Goal: Transaction & Acquisition: Purchase product/service

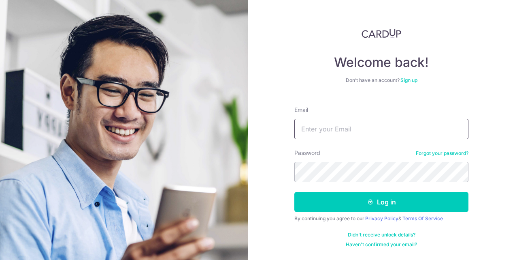
click at [357, 127] on input "Email" at bounding box center [381, 129] width 174 height 20
type input "[EMAIL_ADDRESS][DOMAIN_NAME]"
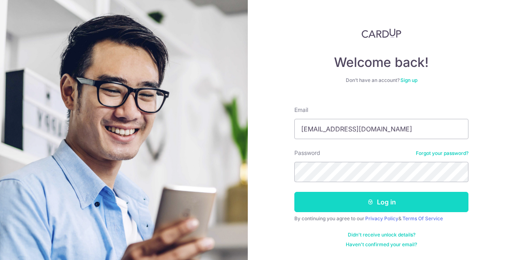
click at [345, 204] on button "Log in" at bounding box center [381, 202] width 174 height 20
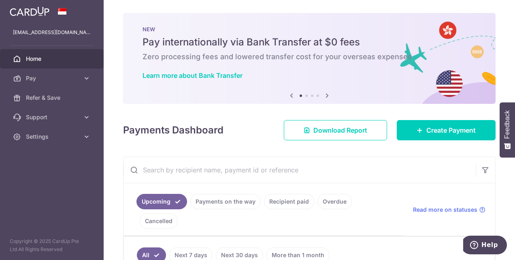
click at [51, 64] on link "Home" at bounding box center [52, 58] width 104 height 19
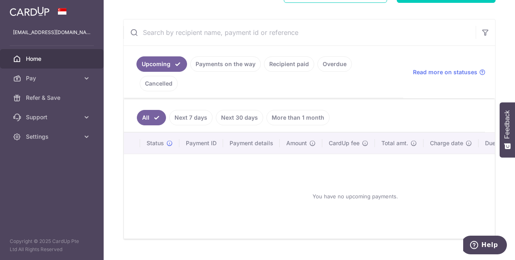
scroll to position [8, 0]
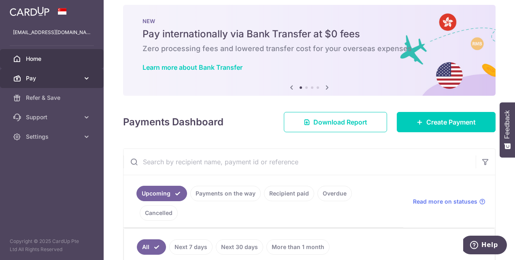
click at [88, 77] on icon at bounding box center [87, 78] width 8 height 8
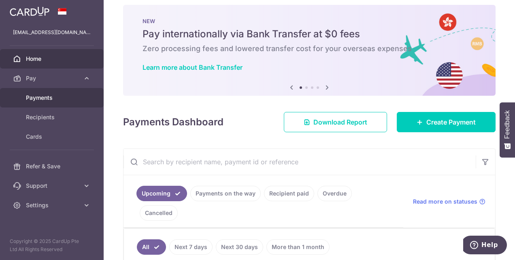
click at [50, 96] on span "Payments" at bounding box center [52, 98] width 53 height 8
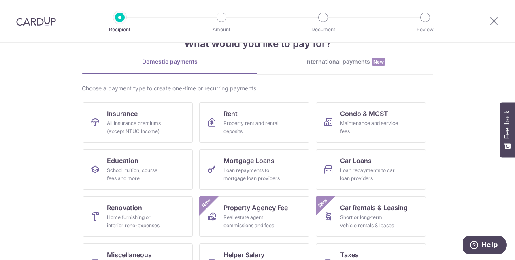
scroll to position [18, 0]
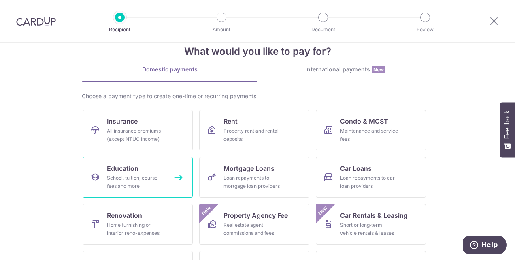
click at [133, 181] on div "School, tuition, course fees and more" at bounding box center [136, 182] width 58 height 16
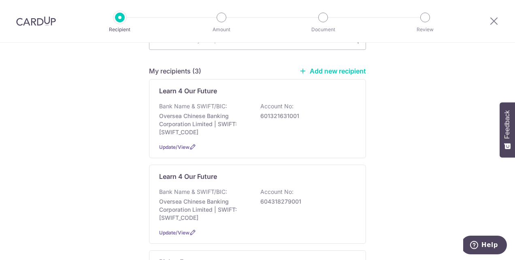
scroll to position [49, 0]
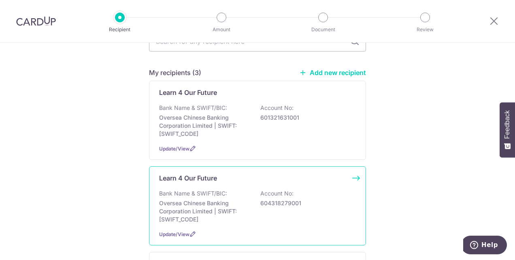
click at [208, 187] on div "Learn 4 Our Future Bank Name & SWIFT/BIC: Oversea Chinese Banking Corporation L…" at bounding box center [257, 205] width 217 height 79
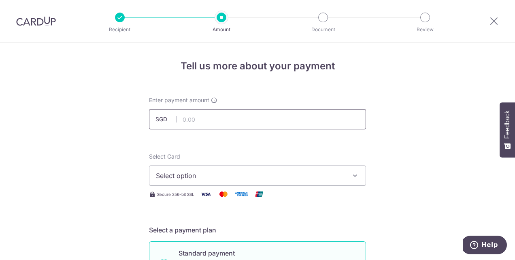
click at [208, 119] on input "text" at bounding box center [257, 119] width 217 height 20
type input "980.00"
type input "INV-2025-07-0007 Bella Elias"
type input "OFF225"
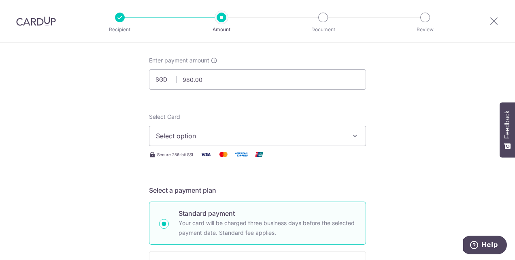
scroll to position [38, 0]
click at [351, 139] on icon "button" at bounding box center [355, 137] width 8 height 8
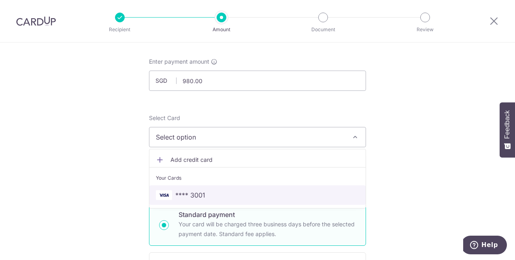
click at [272, 192] on span "**** 3001" at bounding box center [257, 195] width 203 height 10
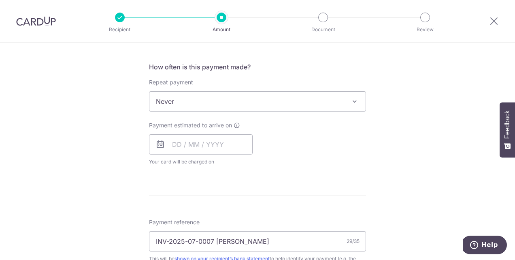
scroll to position [293, 0]
click at [209, 139] on input "text" at bounding box center [201, 145] width 104 height 20
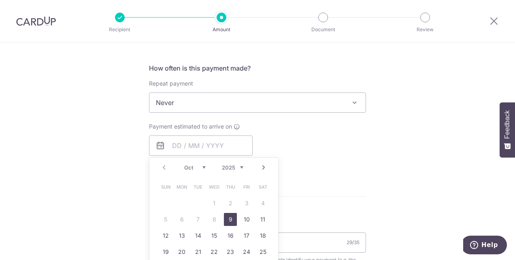
click at [227, 216] on link "9" at bounding box center [230, 219] width 13 height 13
type input "09/10/2025"
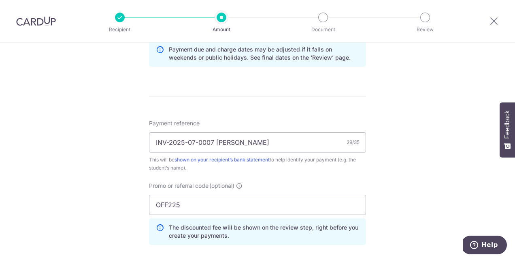
scroll to position [424, 0]
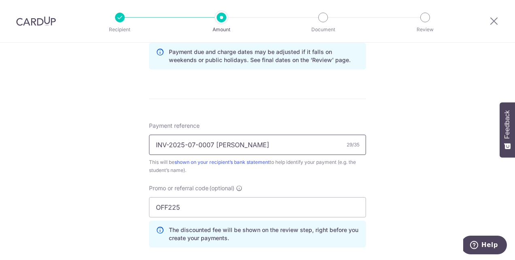
click at [195, 143] on input "INV-2025-07-0007 Bella Elias" at bounding box center [257, 144] width 217 height 20
click at [214, 143] on input "INV-2025-09-0007 Bella Elias" at bounding box center [257, 144] width 217 height 20
type input "INV-2025-09-0006 Bella Elias"
drag, startPoint x: 207, startPoint y: 204, endPoint x: 143, endPoint y: 198, distance: 64.2
click at [144, 198] on div "Promo or referral code (optional) OFF225 The discounted fee will be shown on th…" at bounding box center [257, 219] width 227 height 70
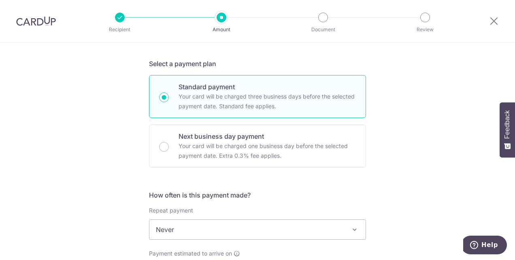
scroll to position [247, 0]
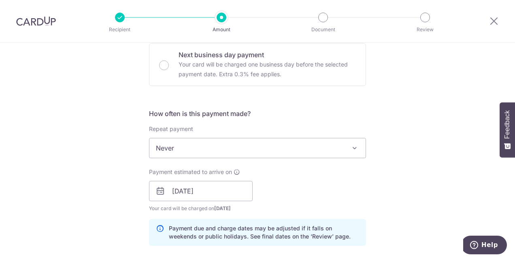
type input "REC185"
click at [356, 146] on span at bounding box center [355, 148] width 10 height 10
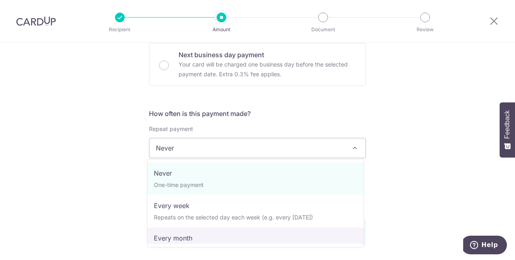
select select "3"
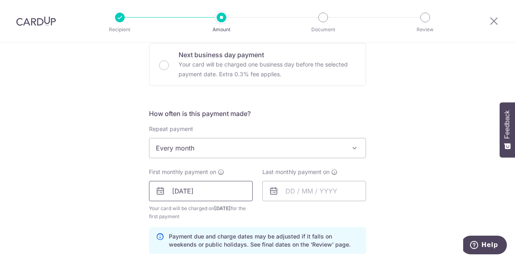
click at [238, 192] on input "09/10/2025" at bounding box center [201, 191] width 104 height 20
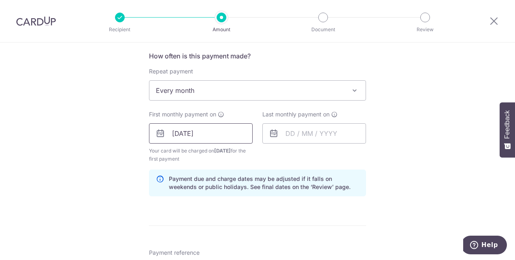
scroll to position [313, 0]
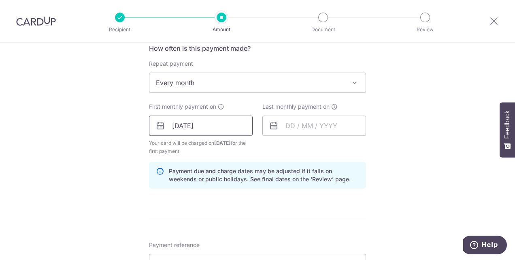
click at [224, 129] on input "09/10/2025" at bounding box center [201, 125] width 104 height 20
click at [292, 129] on input "text" at bounding box center [314, 125] width 104 height 20
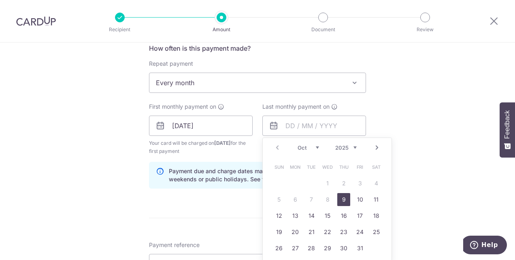
click at [377, 147] on link "Next" at bounding box center [377, 148] width 10 height 10
click at [293, 181] on link "1" at bounding box center [295, 183] width 13 height 13
type input "01/12/2025"
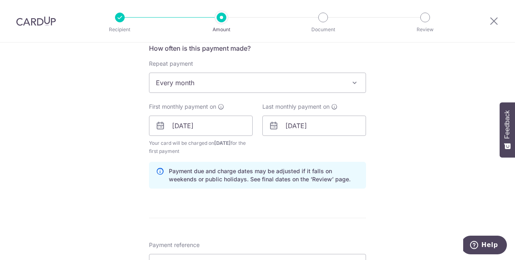
click at [384, 159] on div "Tell us more about your payment Enter payment amount SGD 980.00 980.00 Select C…" at bounding box center [257, 135] width 515 height 810
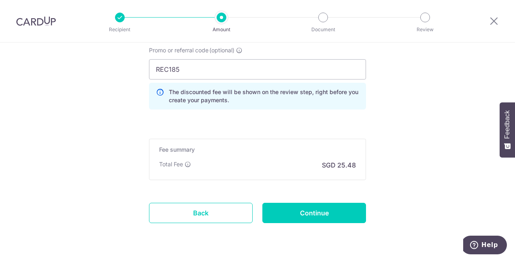
scroll to position [576, 0]
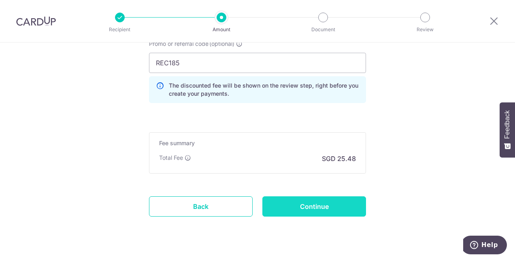
click at [342, 206] on input "Continue" at bounding box center [314, 206] width 104 height 20
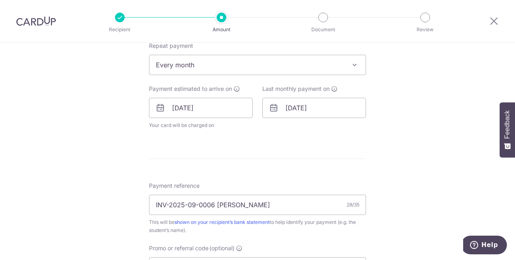
scroll to position [329, 0]
click at [323, 113] on input "01/12/2025" at bounding box center [314, 109] width 104 height 20
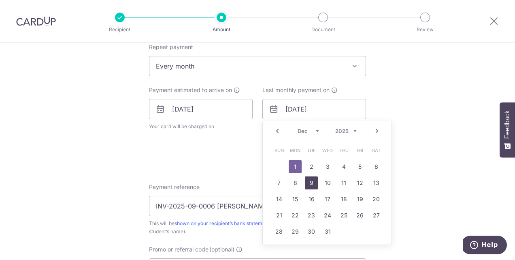
click at [309, 181] on link "9" at bounding box center [311, 182] width 13 height 13
type input "09/12/2025"
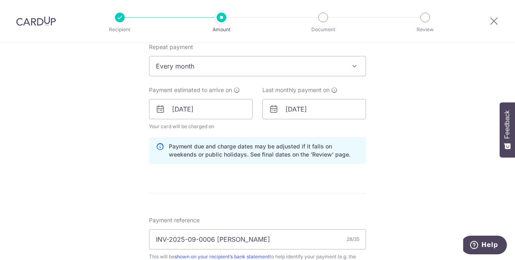
click at [404, 133] on div "Tell us more about your payment Enter payment amount SGD 980.00 980.00 Select C…" at bounding box center [257, 114] width 515 height 802
click at [343, 107] on input "09/12/2025" at bounding box center [314, 109] width 104 height 20
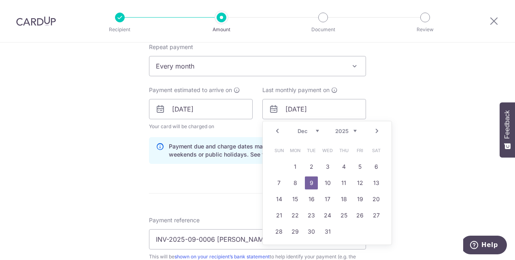
click at [415, 106] on div "Tell us more about your payment Enter payment amount SGD 980.00 980.00 Select C…" at bounding box center [257, 114] width 515 height 802
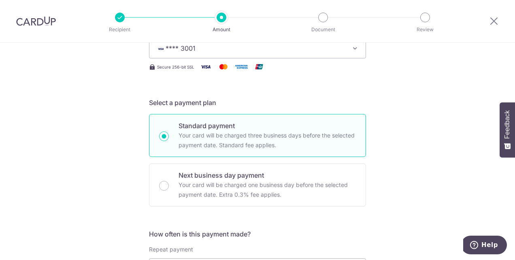
scroll to position [0, 0]
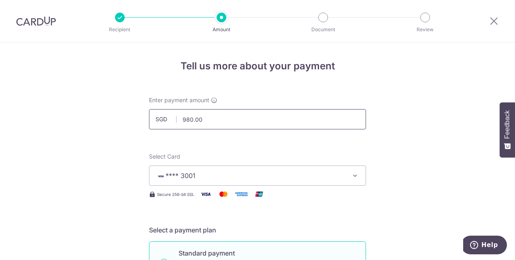
click at [219, 115] on input "980.00" at bounding box center [257, 119] width 217 height 20
type input "985.00"
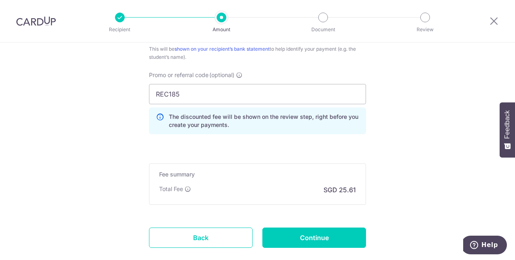
scroll to position [583, 0]
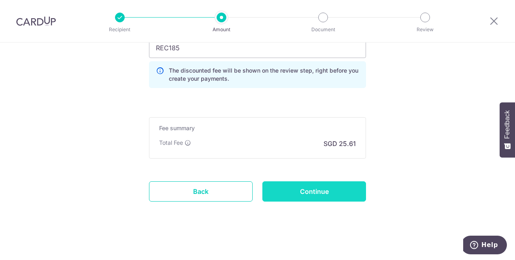
click at [320, 194] on input "Continue" at bounding box center [314, 191] width 104 height 20
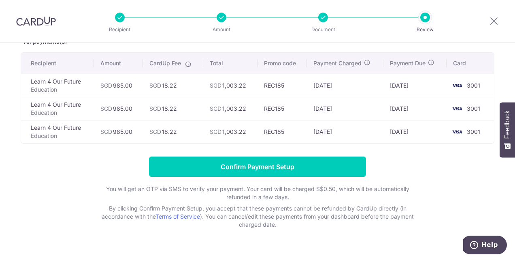
scroll to position [53, 0]
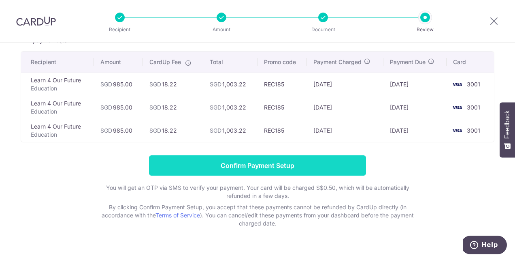
click at [295, 164] on input "Confirm Payment Setup" at bounding box center [257, 165] width 217 height 20
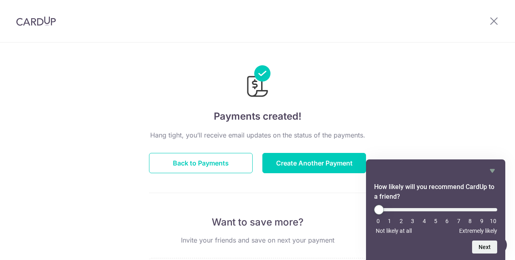
click at [424, 98] on div "Payments created! Hang tight, you’ll receive email updates on the status of the…" at bounding box center [257, 259] width 515 height 432
